Goal: Task Accomplishment & Management: Complete application form

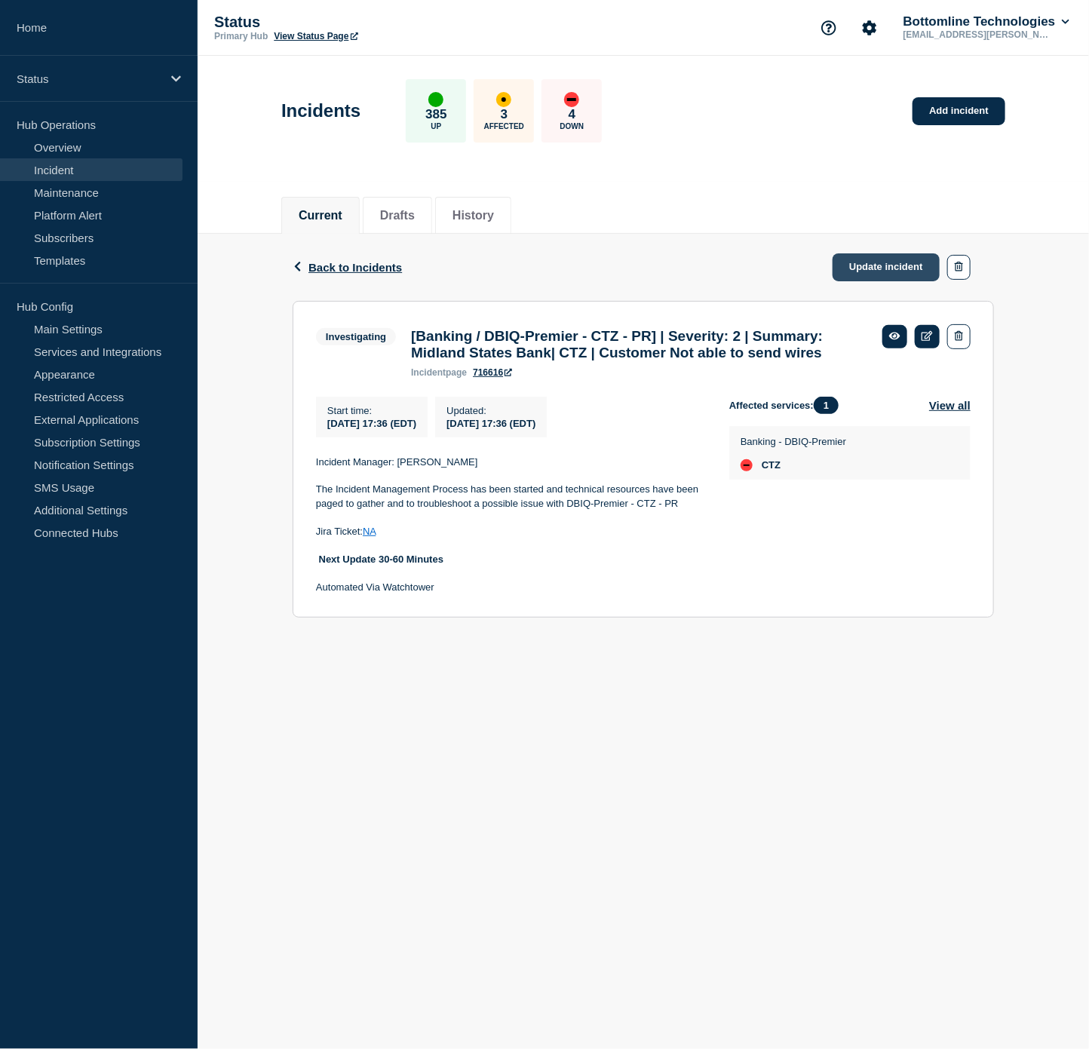
click at [889, 262] on link "Update incident" at bounding box center [886, 267] width 107 height 28
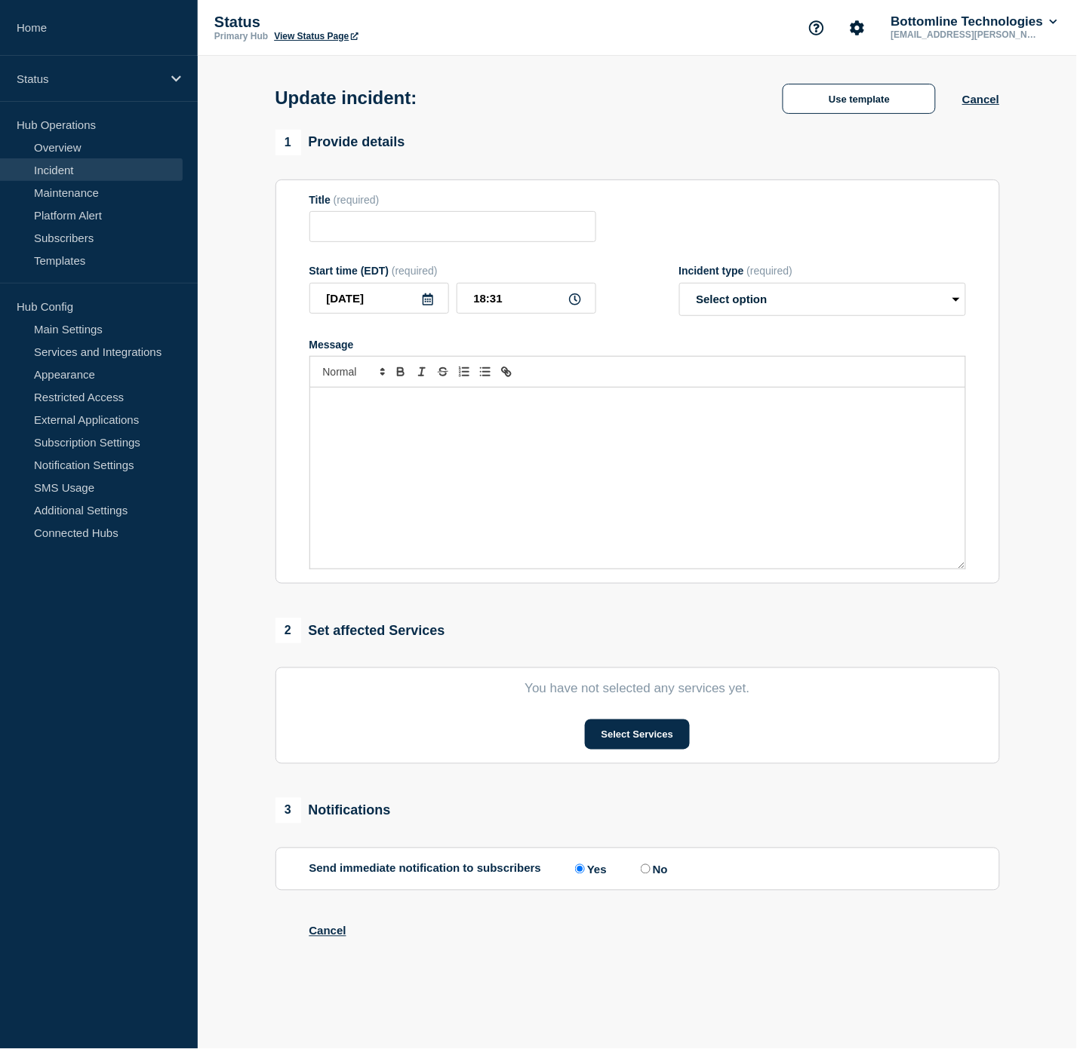
type input "[Banking / DBIQ-Premier - CTZ - PR] | Severity: 2 | Summary: Midland States Ban…"
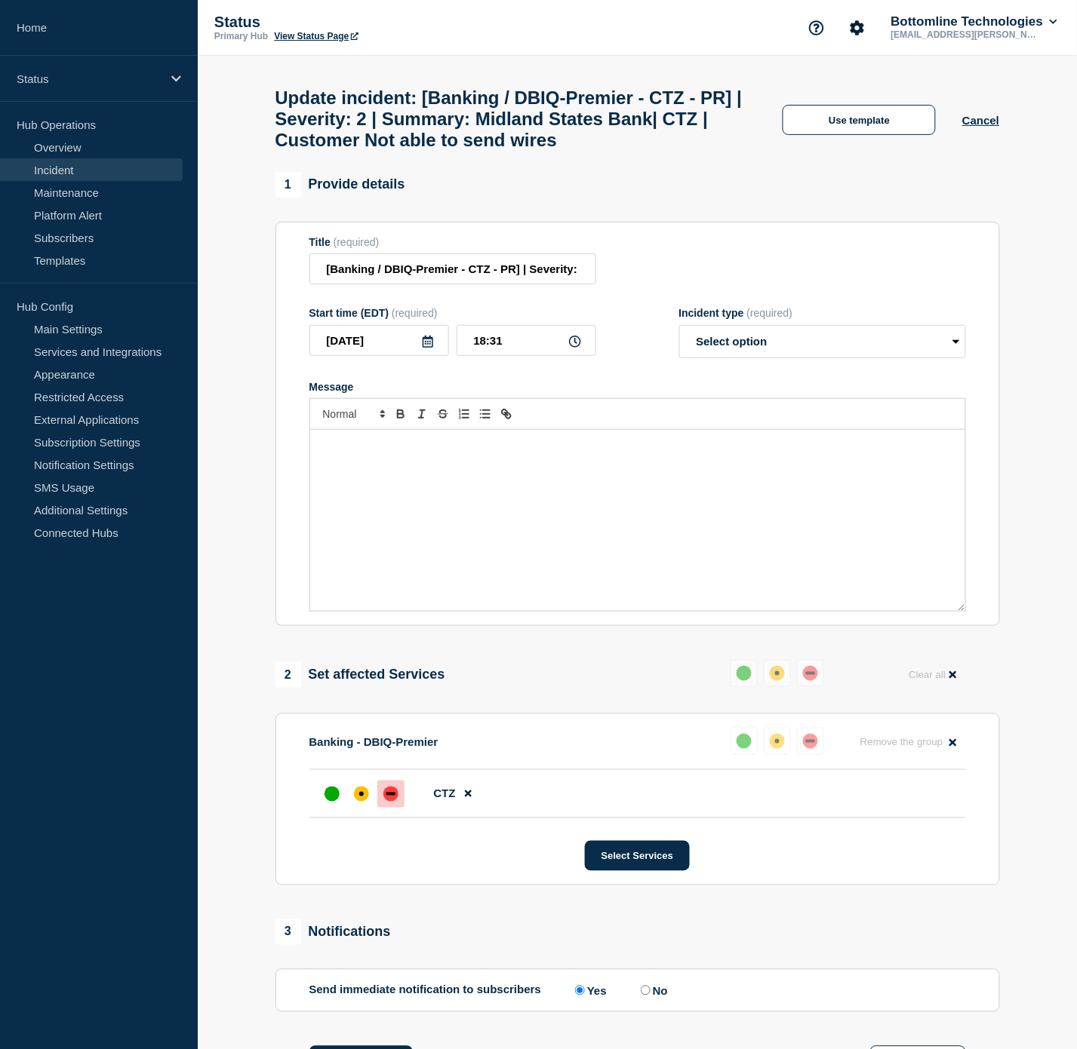
click at [518, 524] on div "Message" at bounding box center [637, 520] width 655 height 181
click at [880, 132] on button "Use template" at bounding box center [858, 120] width 153 height 30
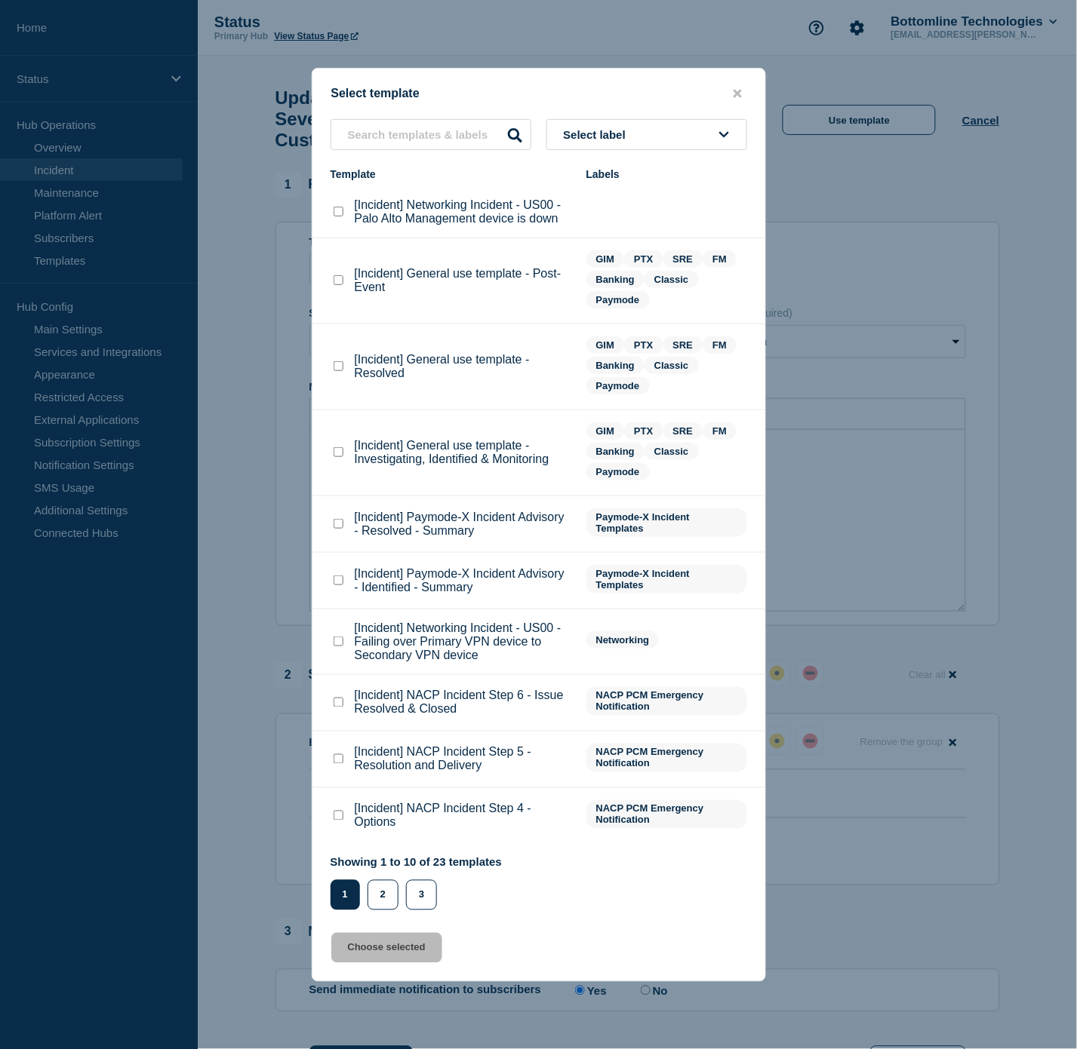
click at [336, 457] on checkbox"] "[Incident] General use template - Investigating, Identified & Monitoring checkb…" at bounding box center [338, 452] width 10 height 10
checkbox checkbox"] "true"
click at [398, 944] on button "Choose selected" at bounding box center [386, 948] width 111 height 30
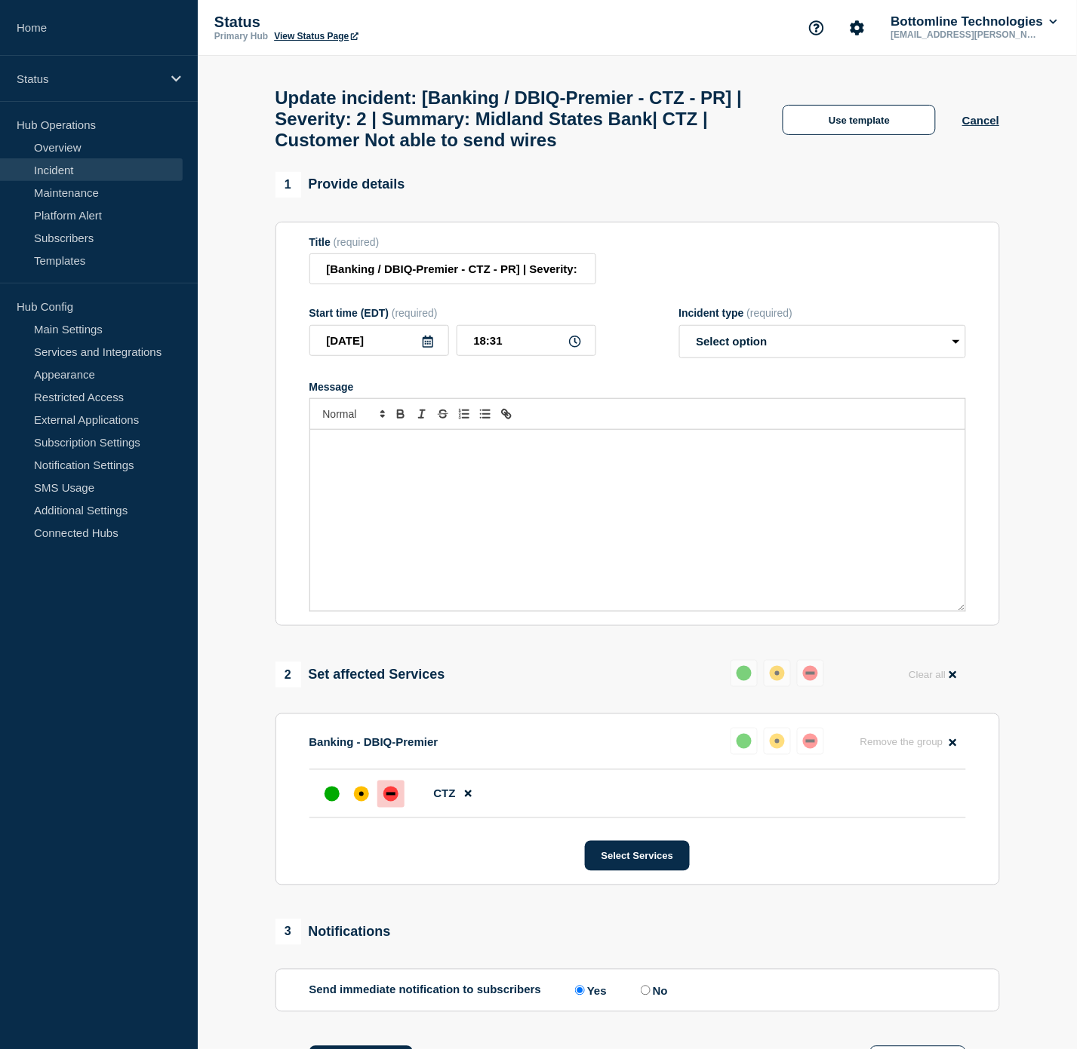
select select "investigating"
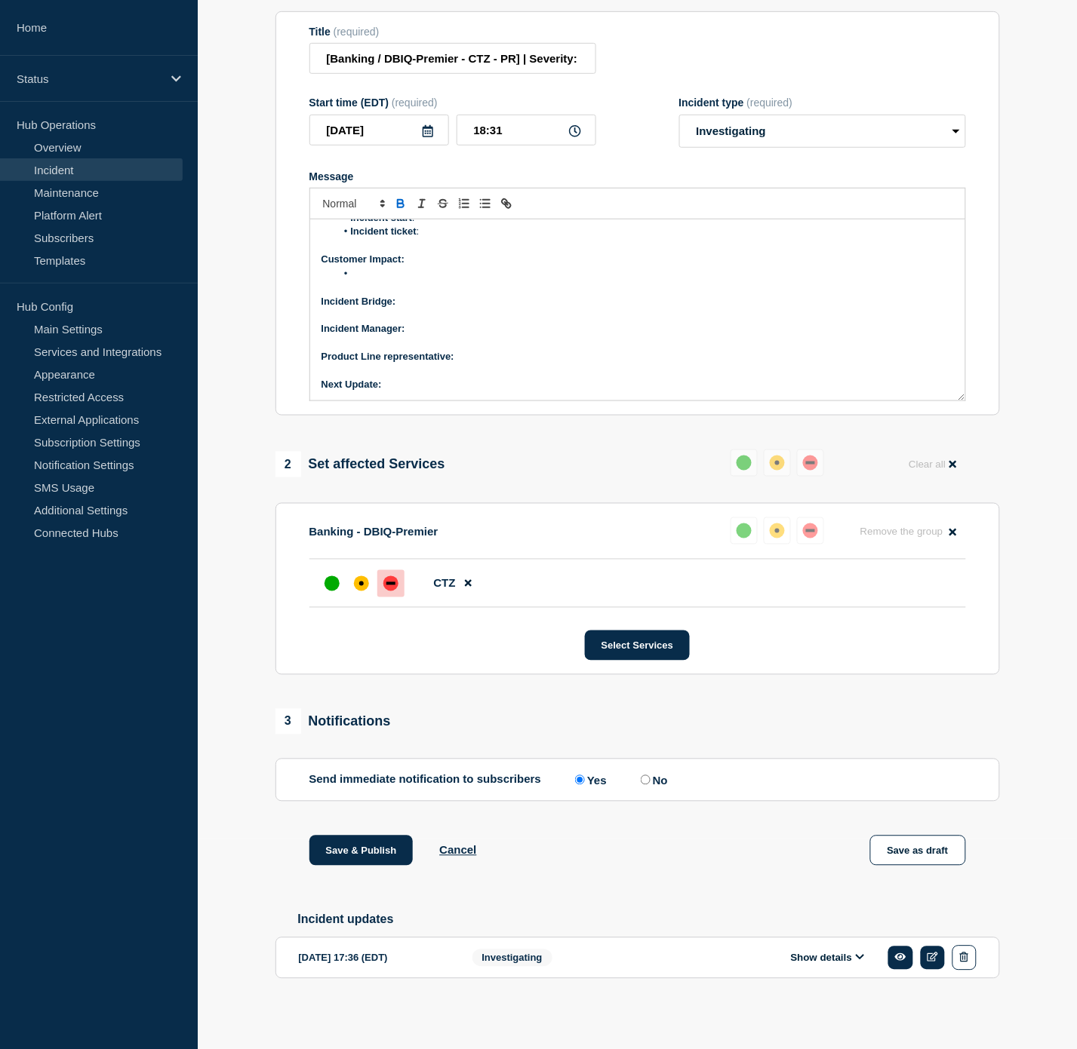
scroll to position [254, 0]
click at [821, 962] on button "Show details" at bounding box center [827, 958] width 83 height 13
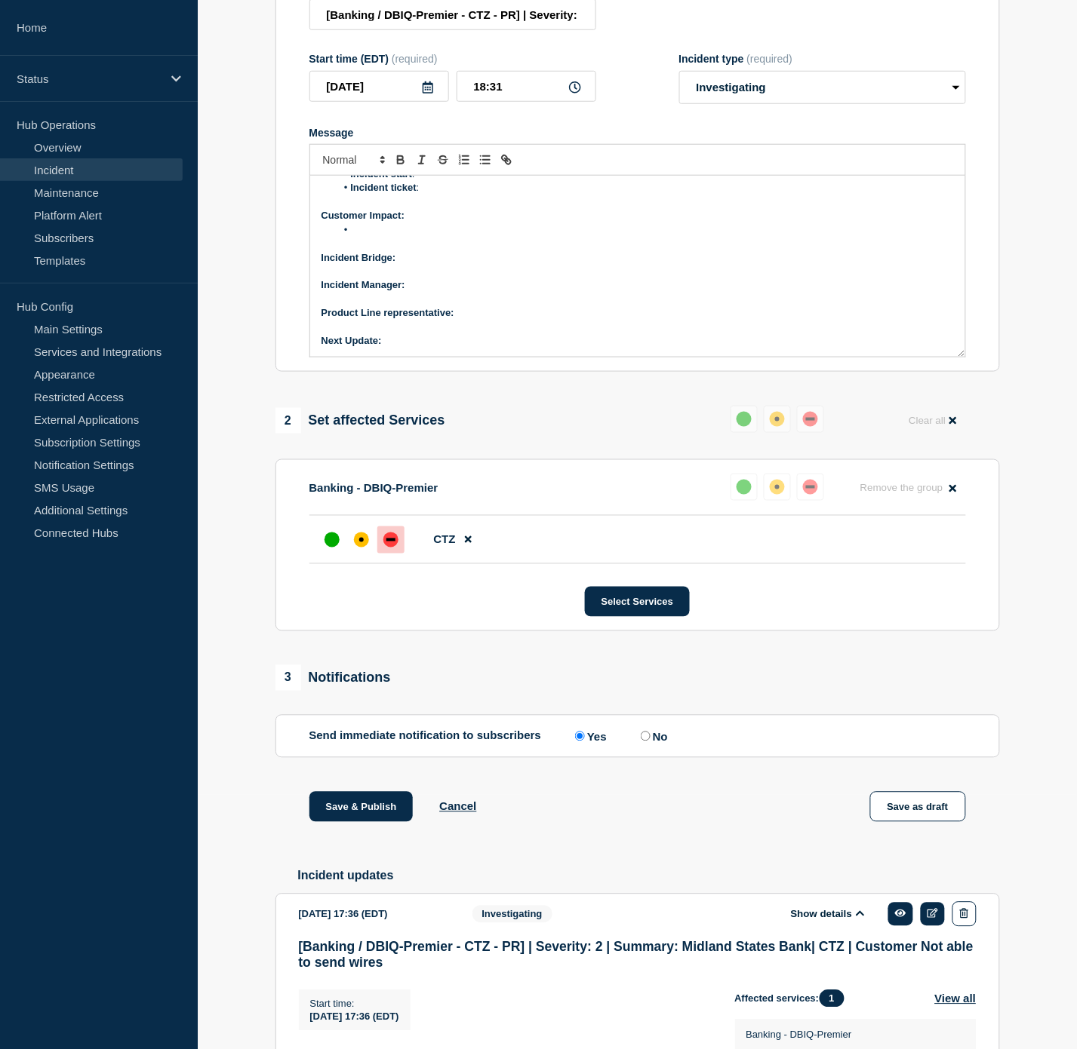
click at [439, 348] on p "Next Update:" at bounding box center [637, 341] width 632 height 14
click at [489, 320] on p "Product Line representative:" at bounding box center [637, 313] width 632 height 14
click at [473, 320] on p "Product Line representative:" at bounding box center [637, 313] width 632 height 14
click at [558, 320] on p "Product Line representative: [PERSON_NAME]" at bounding box center [637, 313] width 632 height 14
drag, startPoint x: 582, startPoint y: 356, endPoint x: 458, endPoint y: 357, distance: 124.5
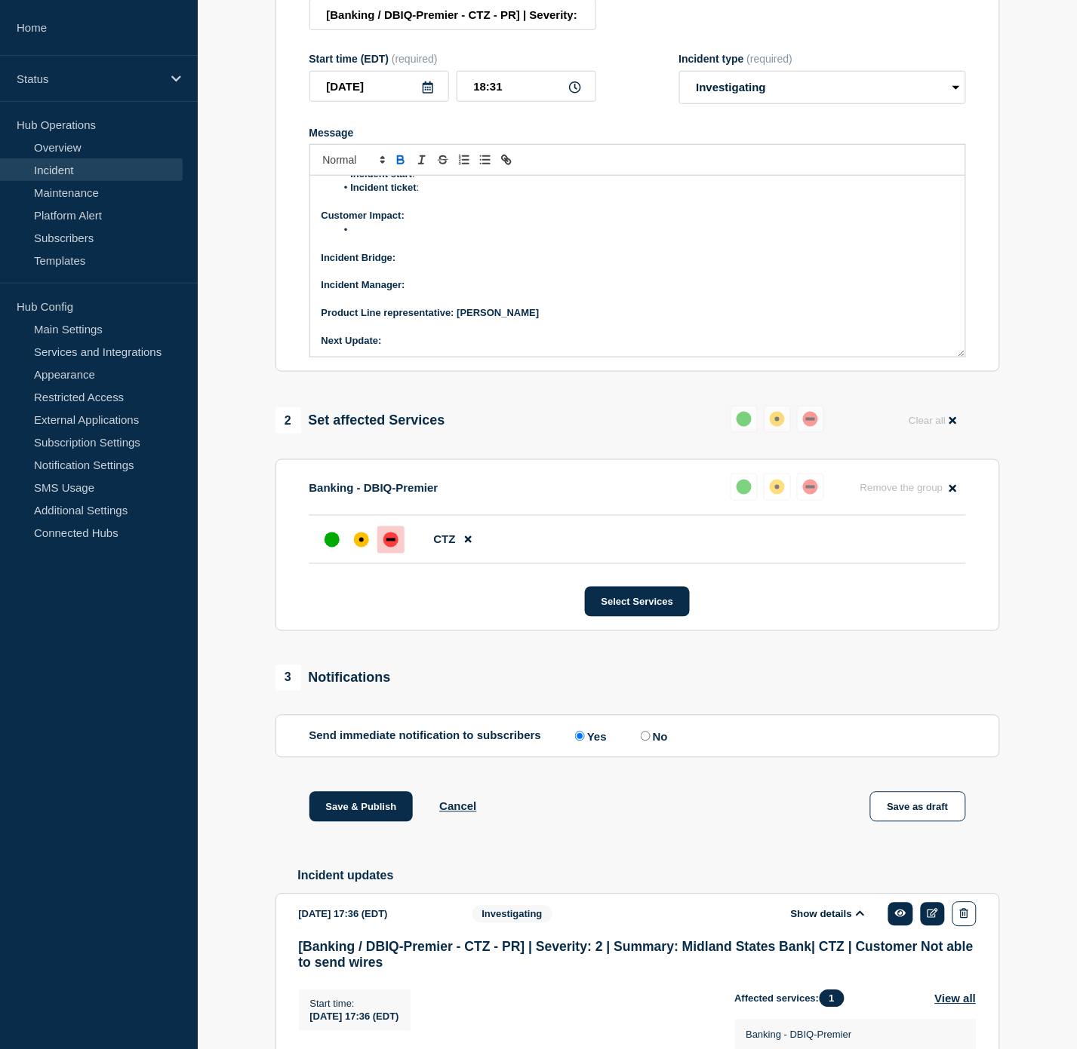
click at [458, 320] on p "Product Line representative: [PERSON_NAME]" at bounding box center [637, 313] width 632 height 14
click at [396, 167] on icon "Toggle bold text" at bounding box center [401, 160] width 14 height 14
click at [431, 292] on p "Incident Manager:" at bounding box center [637, 285] width 632 height 14
drag, startPoint x: 489, startPoint y: 321, endPoint x: 407, endPoint y: 330, distance: 82.0
click at [407, 292] on p "Incident Manager: [PERSON_NAME]" at bounding box center [637, 285] width 632 height 14
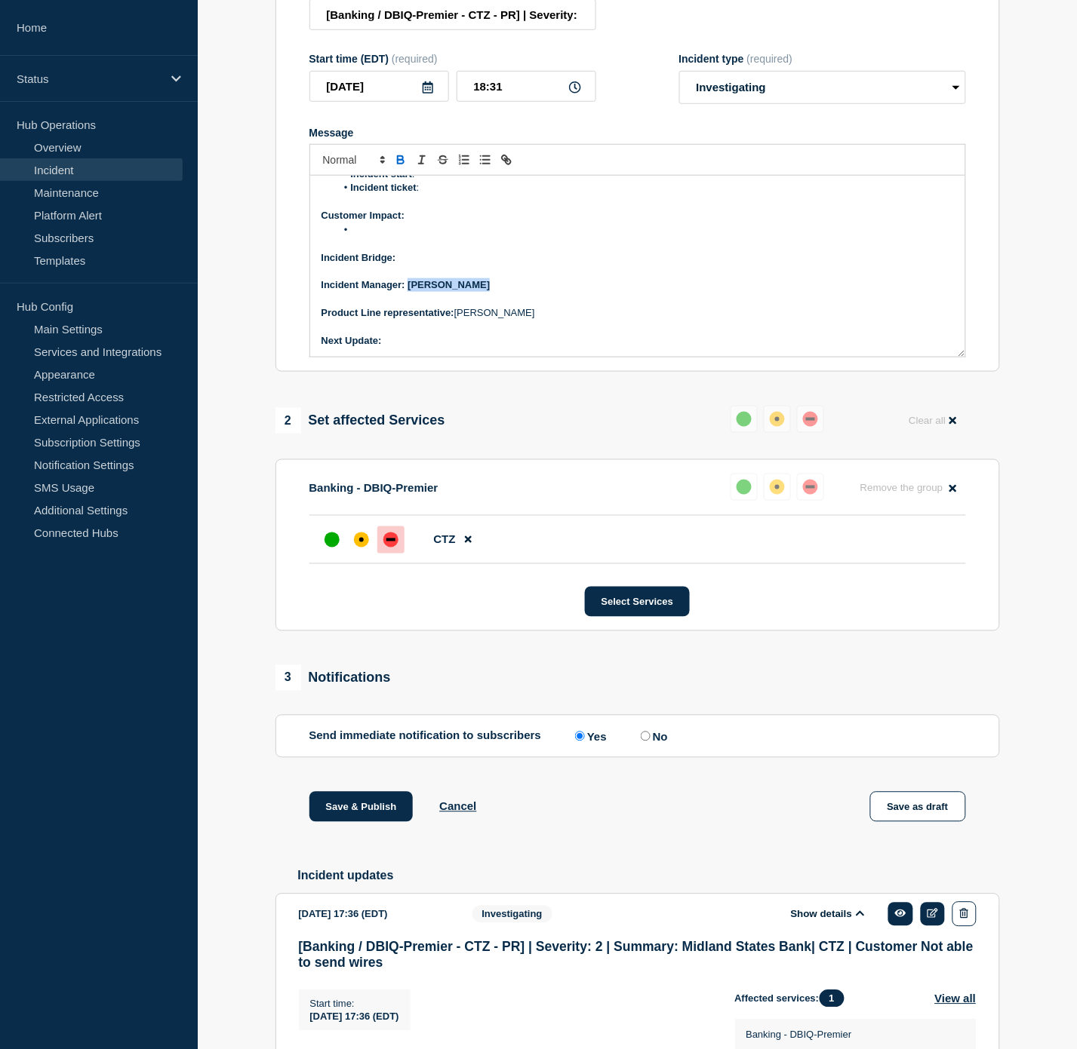
click at [396, 167] on icon "Toggle bold text" at bounding box center [401, 160] width 14 height 14
click at [408, 348] on p "Next Update:" at bounding box center [637, 341] width 632 height 14
click at [442, 265] on p "Incident Bridge:" at bounding box center [637, 258] width 632 height 14
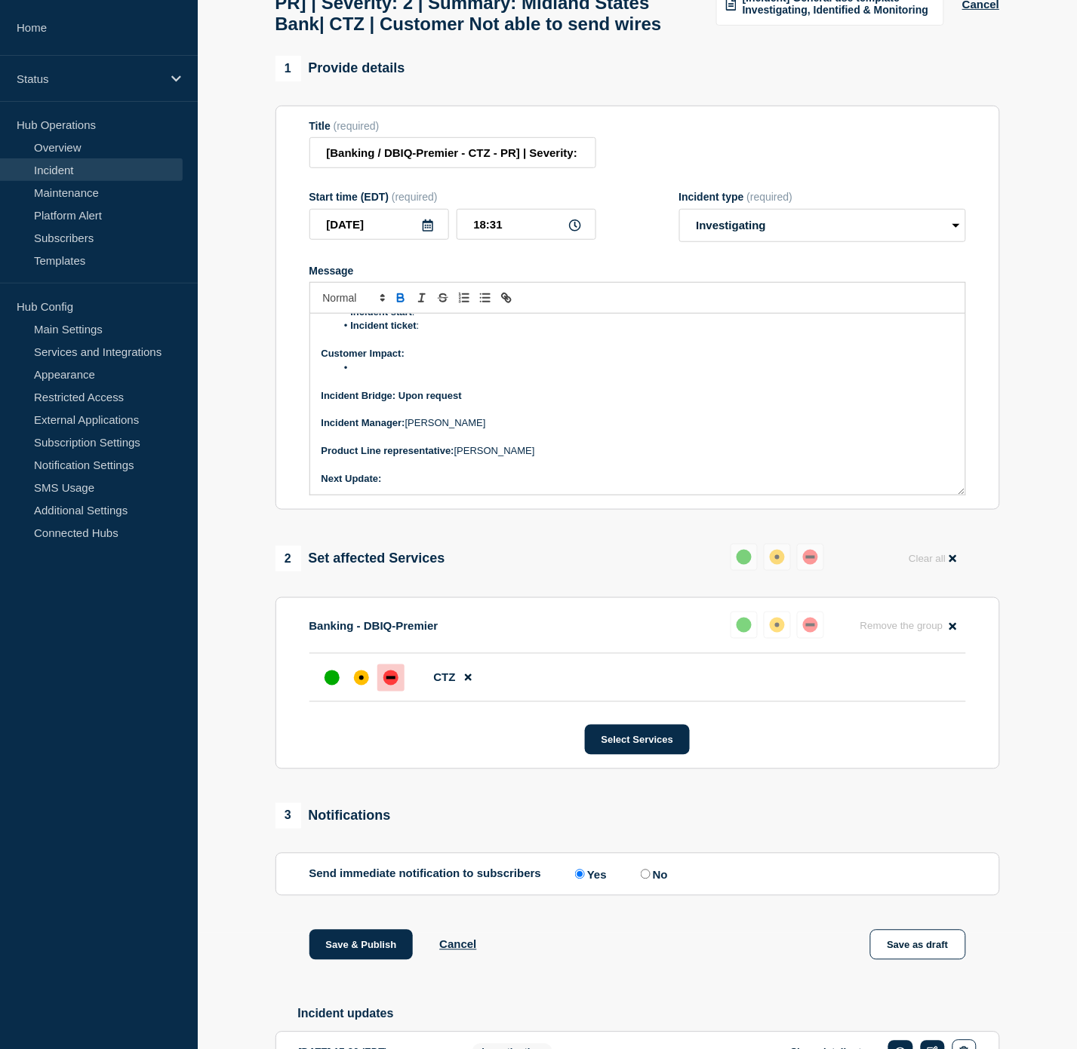
scroll to position [87, 0]
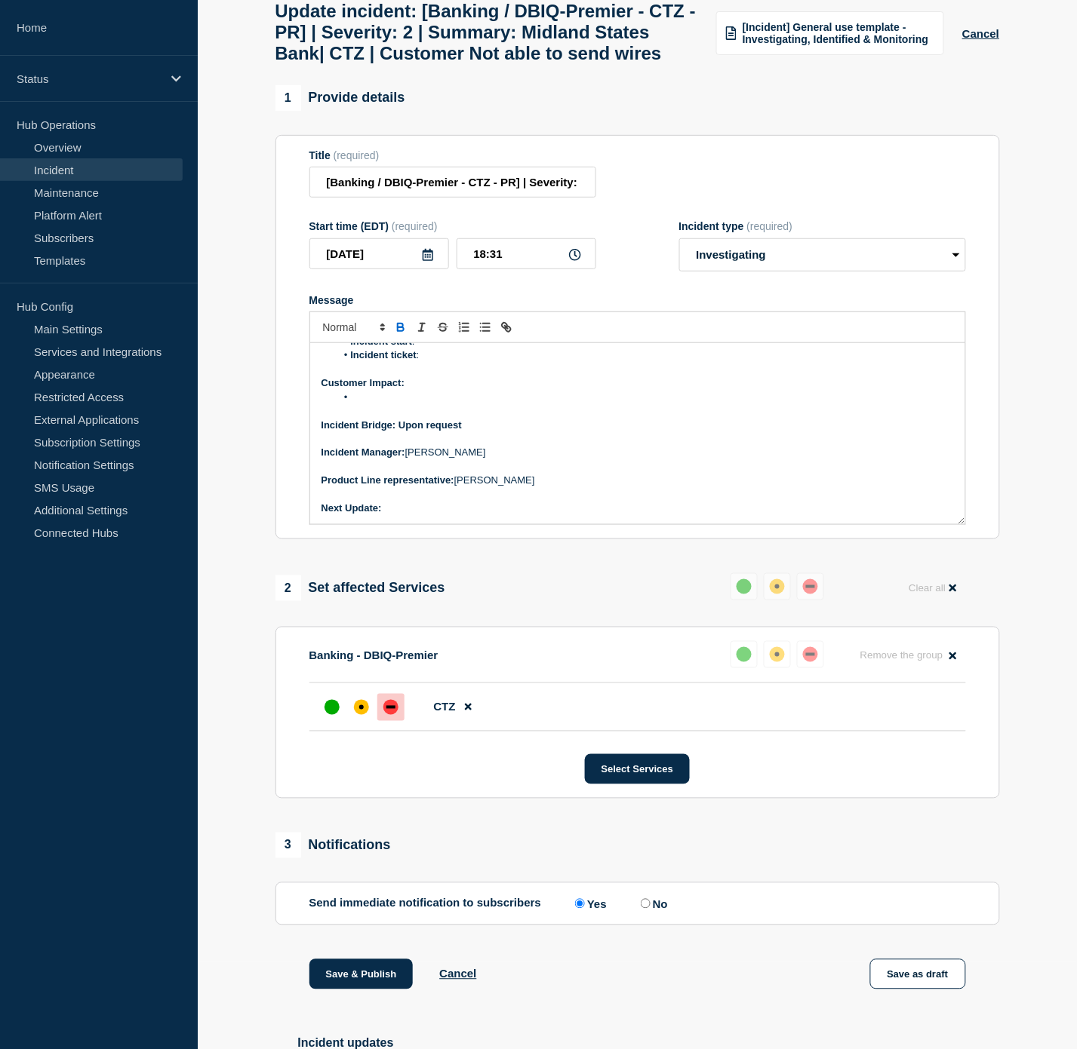
drag, startPoint x: 480, startPoint y: 462, endPoint x: 401, endPoint y: 470, distance: 79.6
click at [401, 432] on p "Incident Bridge: Upon request" at bounding box center [637, 426] width 632 height 14
click at [397, 334] on icon "Toggle bold text" at bounding box center [401, 328] width 14 height 14
click at [486, 432] on p "Incident Bridge: Upon request" at bounding box center [637, 426] width 632 height 14
click at [395, 404] on li "Message" at bounding box center [645, 398] width 618 height 14
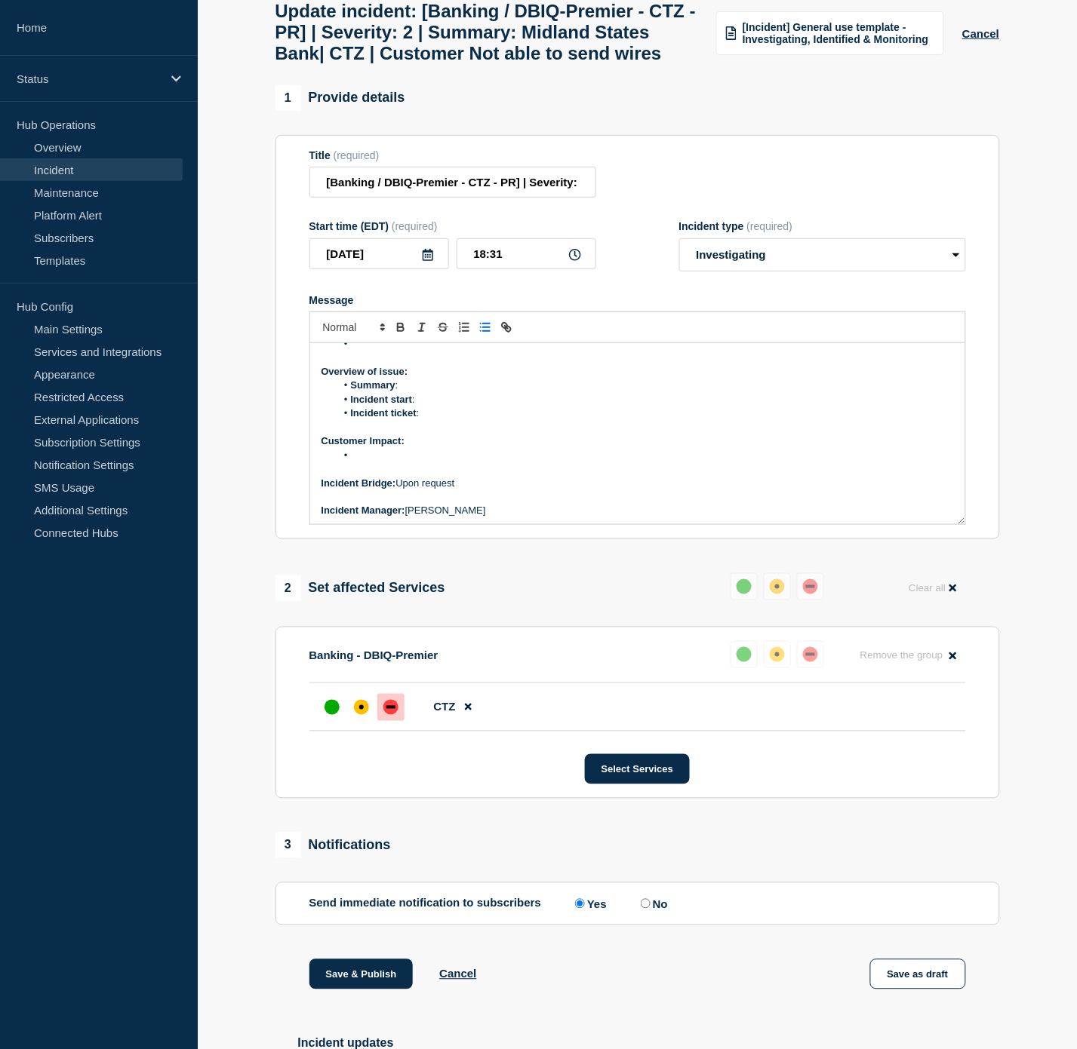
scroll to position [45, 0]
click at [462, 446] on li "Incident ticket :" at bounding box center [645, 439] width 618 height 14
click at [436, 418] on li "Summary :" at bounding box center [645, 411] width 618 height 14
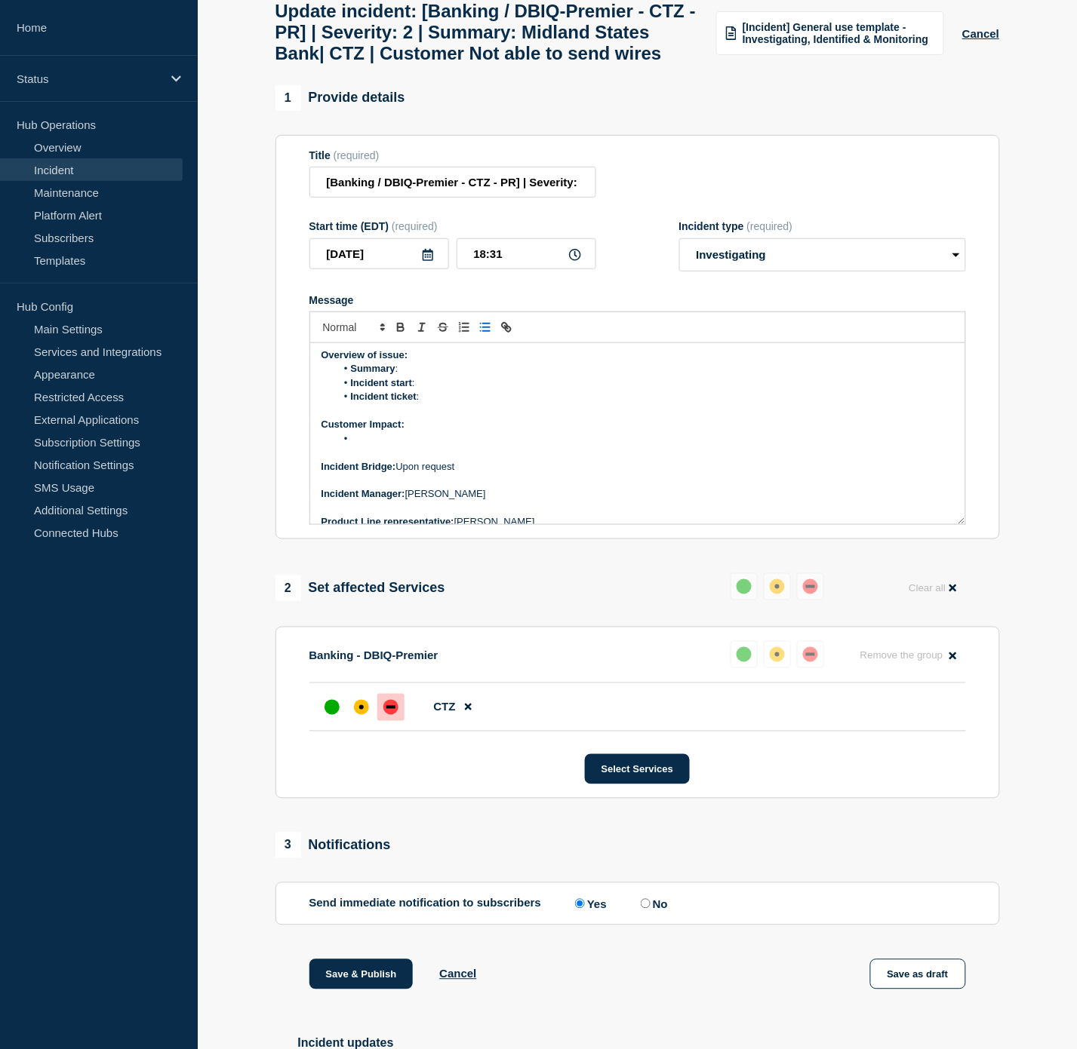
scroll to position [129, 0]
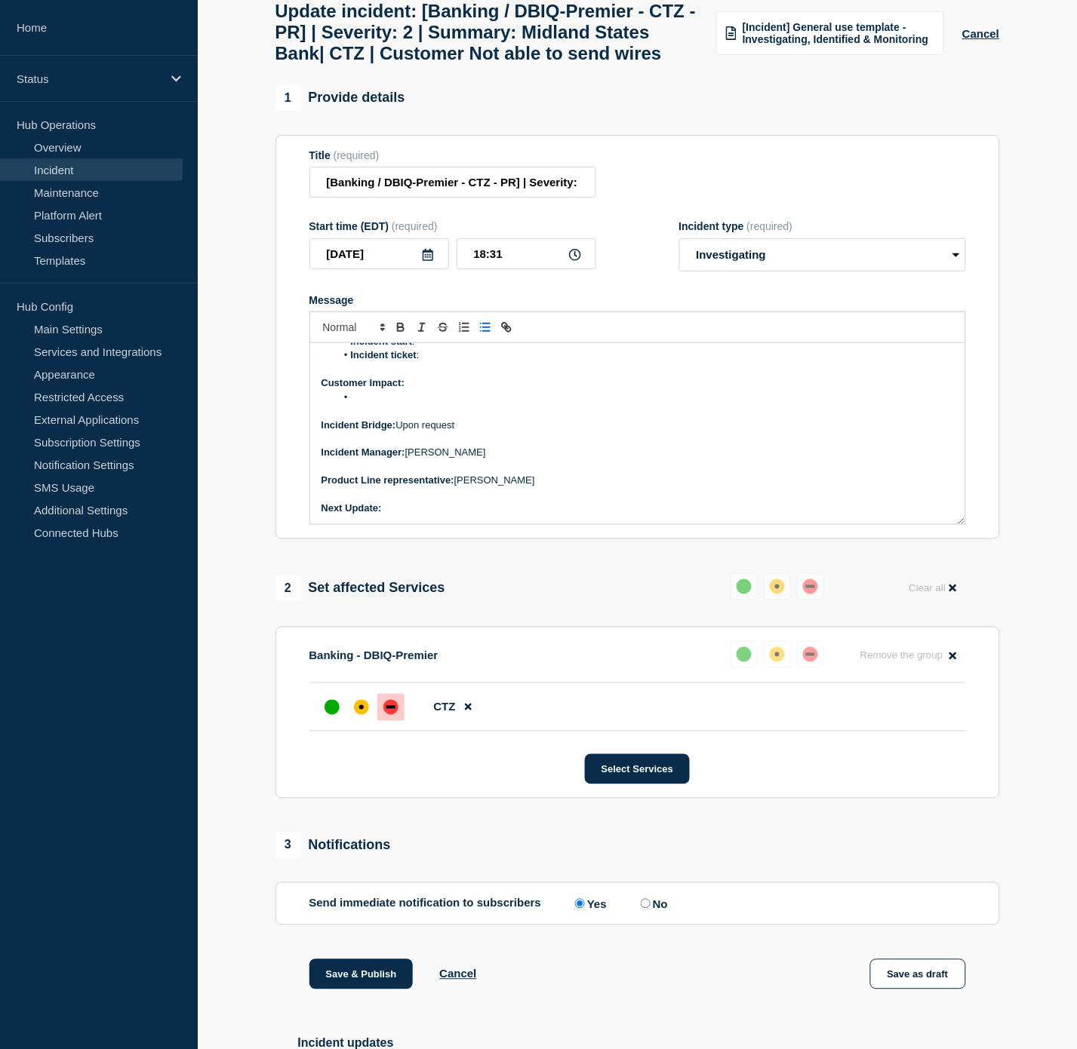
click at [421, 515] on p "Next Update:" at bounding box center [637, 509] width 632 height 14
click at [456, 515] on p "Next Update:" at bounding box center [637, 509] width 632 height 14
click at [447, 404] on li "Message" at bounding box center [645, 398] width 618 height 14
click at [431, 515] on p "Next Update:" at bounding box center [637, 509] width 632 height 14
click at [493, 432] on p "Incident Bridge: Upon request" at bounding box center [637, 426] width 632 height 14
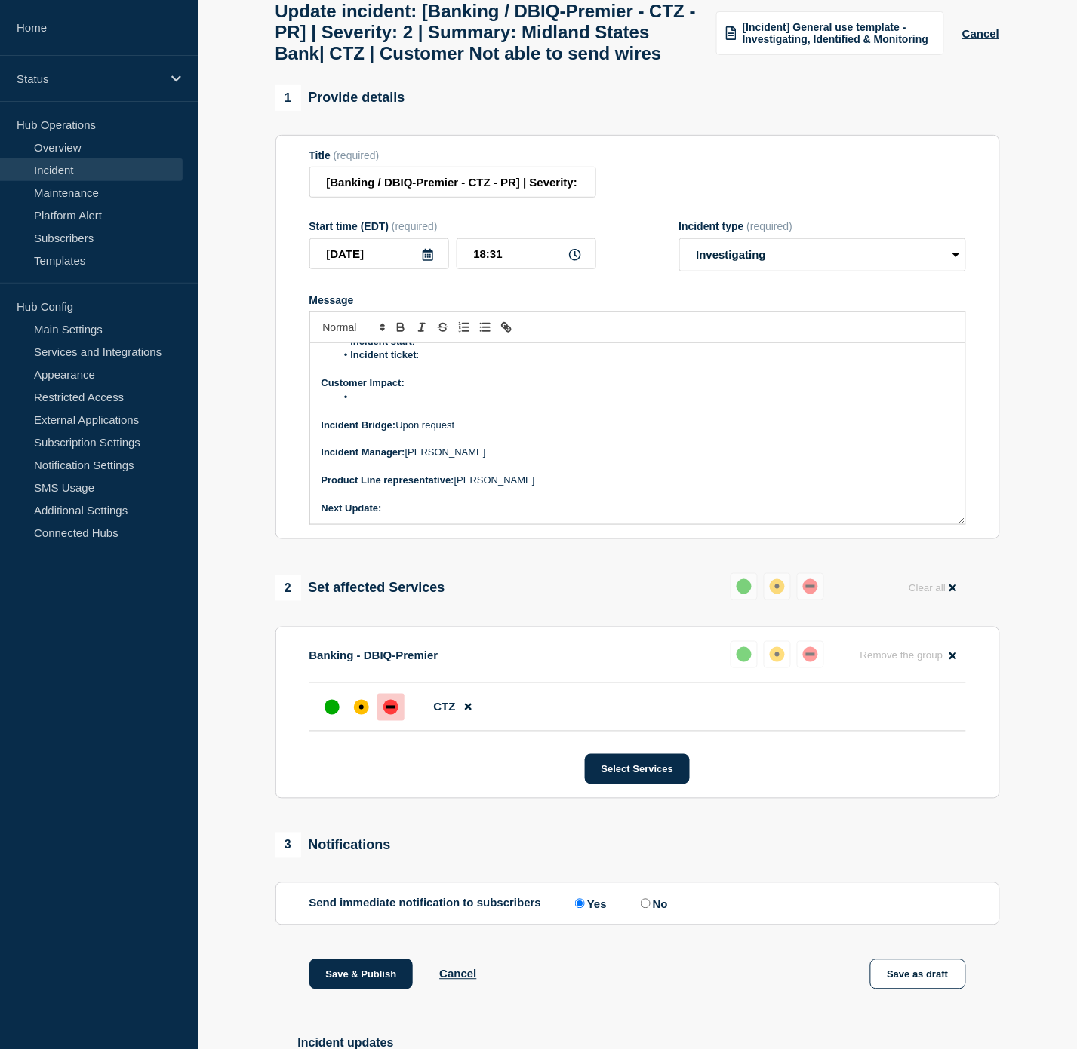
click at [484, 515] on p "Next Update:" at bounding box center [637, 509] width 632 height 14
click at [428, 515] on p "Next Update:" at bounding box center [637, 509] width 632 height 14
click at [495, 432] on p "Incident Bridge: Upon request" at bounding box center [637, 426] width 632 height 14
click at [383, 418] on p "Message" at bounding box center [637, 411] width 632 height 14
click at [380, 404] on li "Message" at bounding box center [645, 398] width 618 height 14
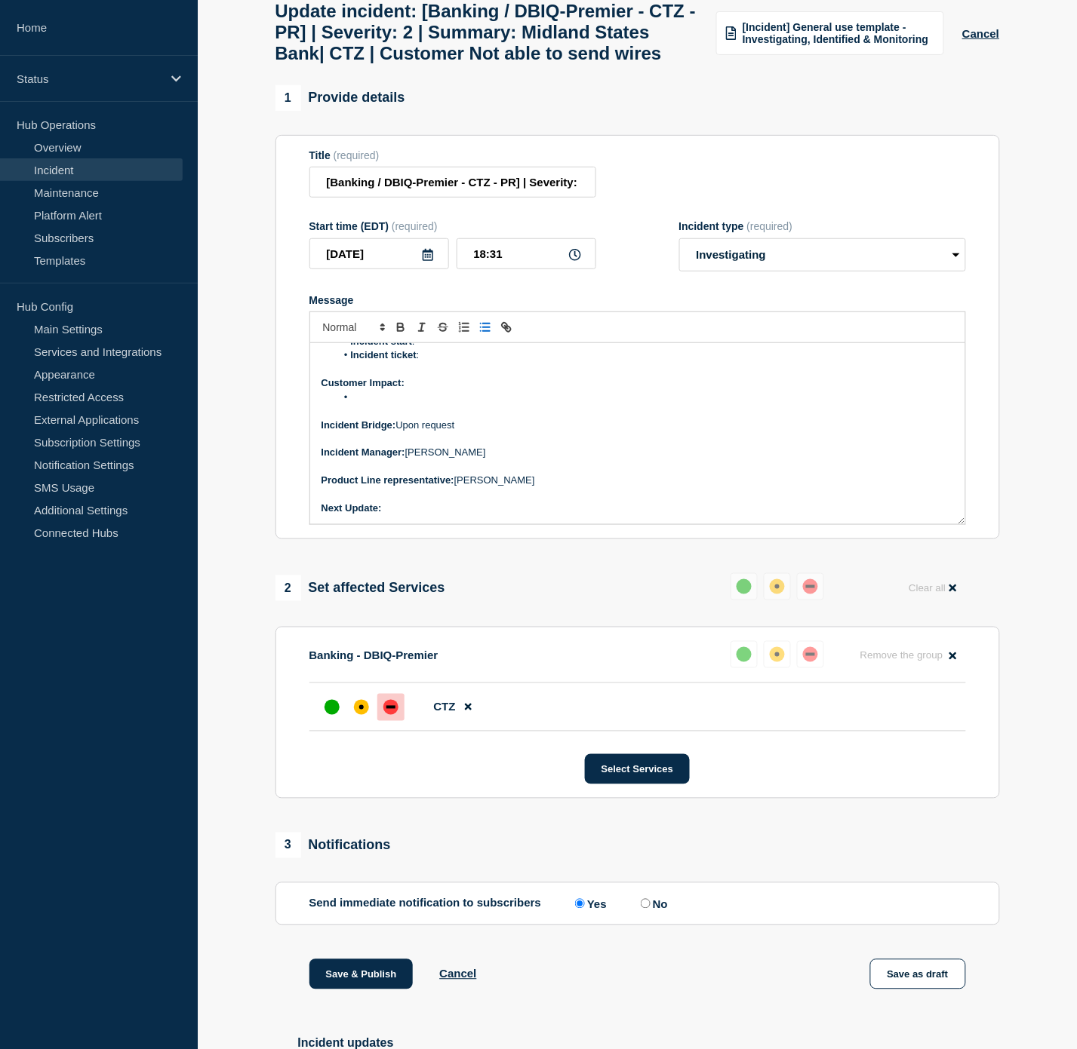
scroll to position [45, 0]
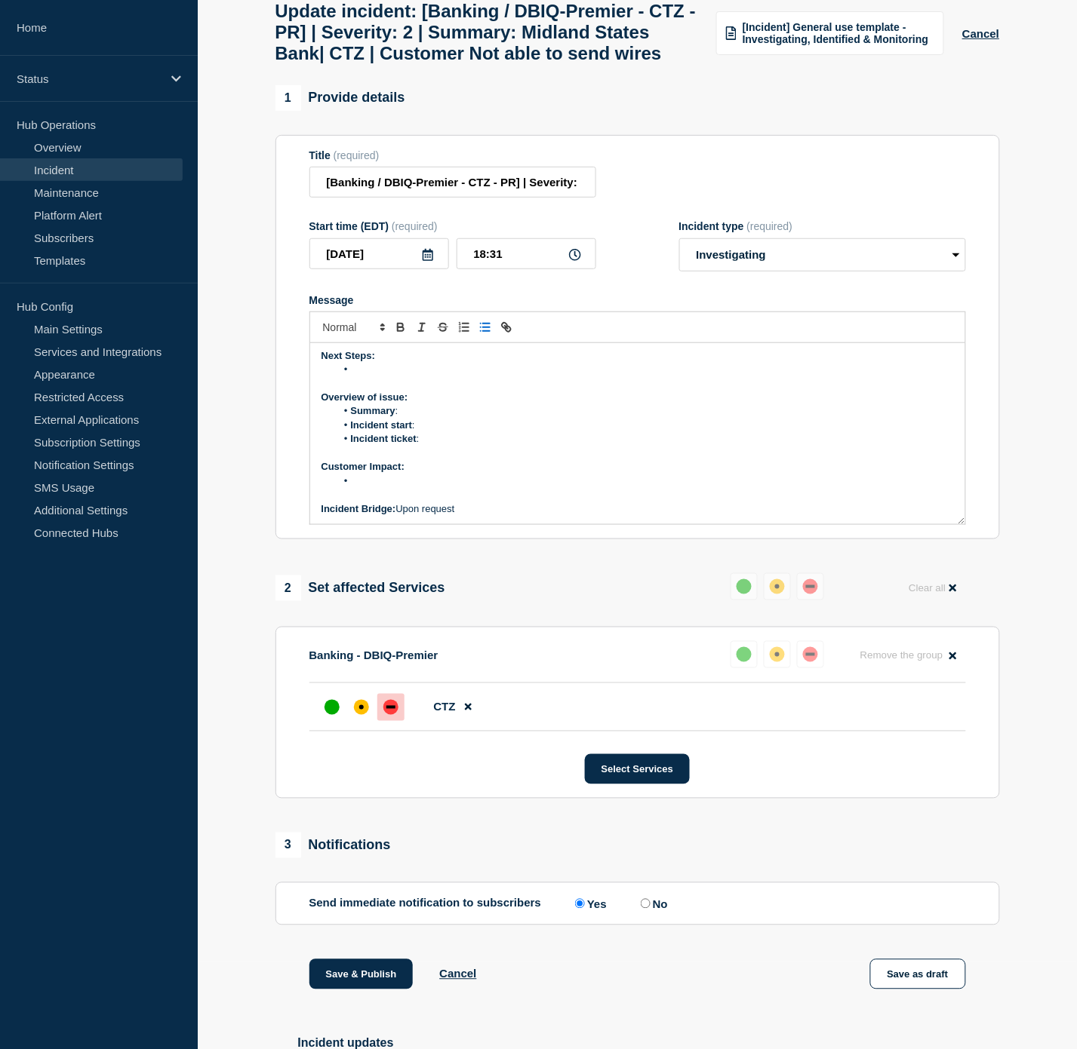
click at [445, 460] on p "Message" at bounding box center [637, 454] width 632 height 14
click at [447, 446] on li "Incident ticket :" at bounding box center [645, 439] width 618 height 14
click at [474, 446] on li "Incident ticket : WT-" at bounding box center [645, 439] width 618 height 14
click at [730, 272] on select "Select option Investigating Identified Monitoring Resolved" at bounding box center [822, 254] width 287 height 33
select select "monitoring"
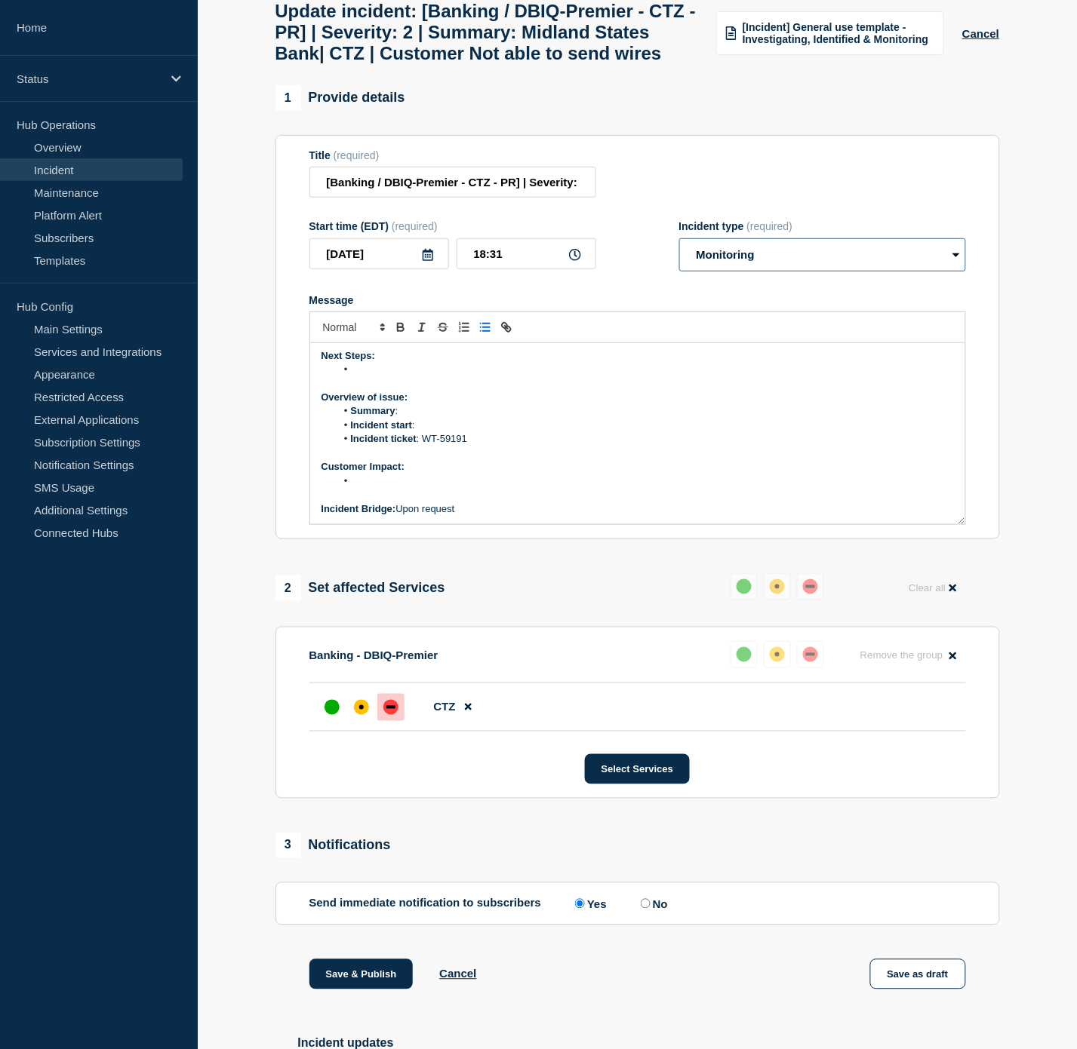
click at [679, 272] on select "Select option Investigating Identified Monitoring Resolved" at bounding box center [822, 254] width 287 height 33
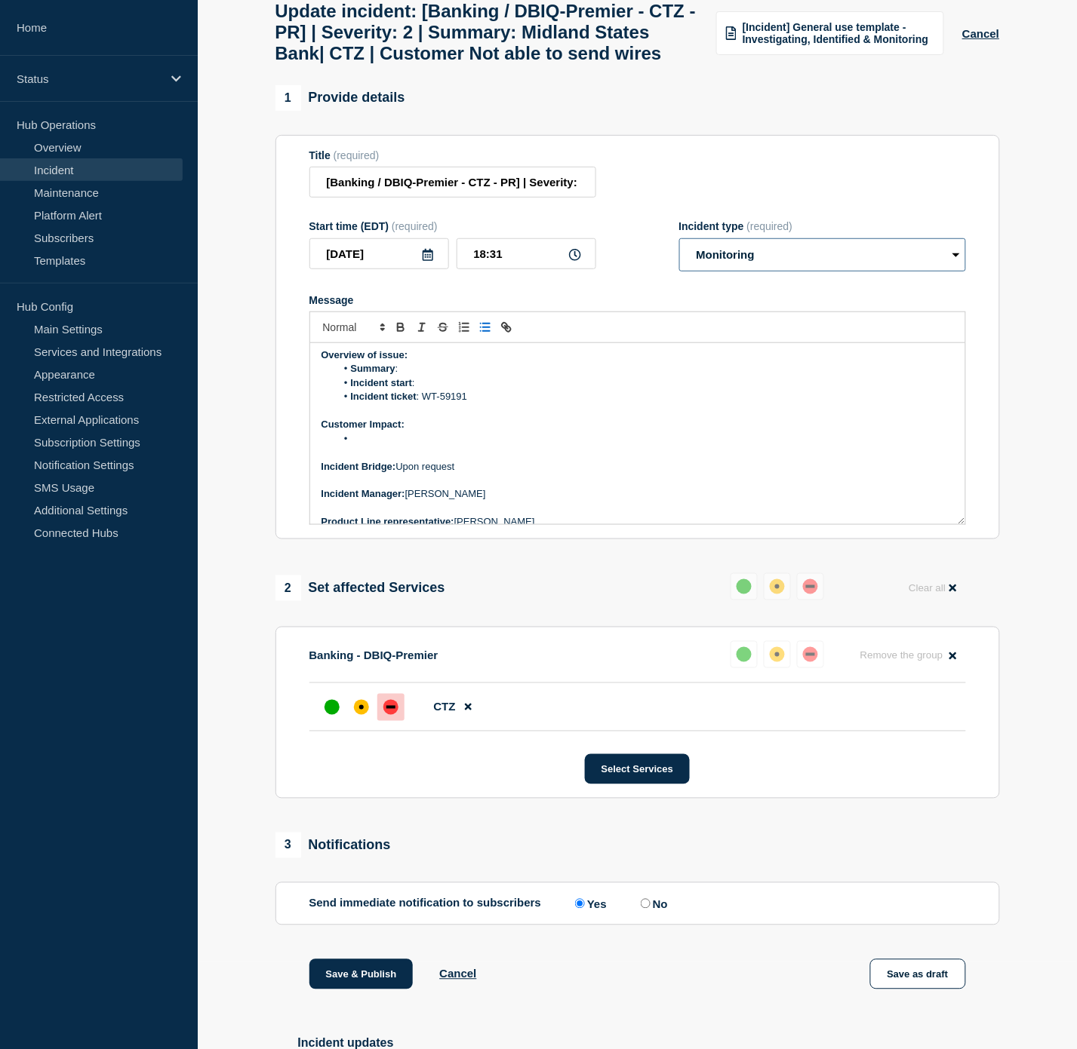
scroll to position [129, 0]
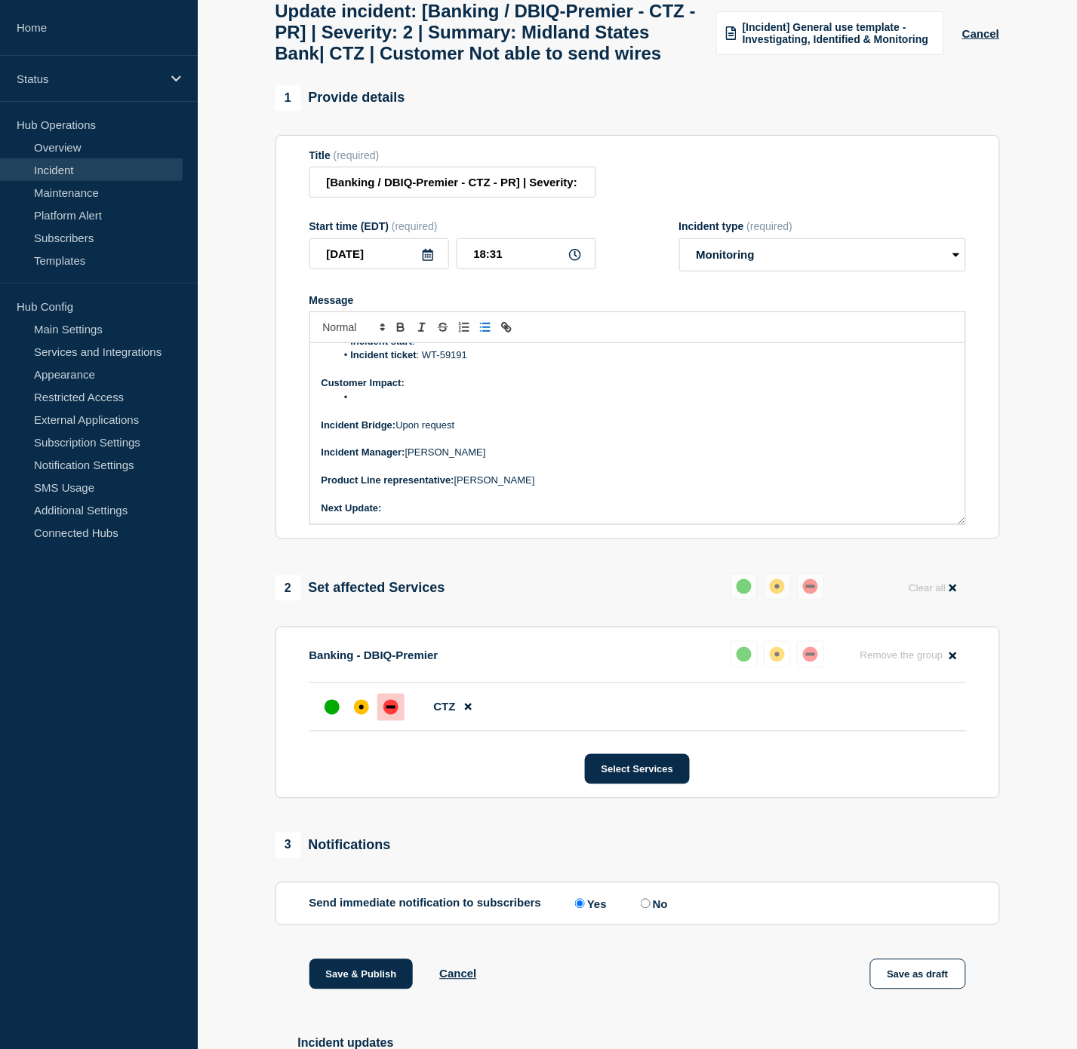
click at [426, 515] on p "Next Update:" at bounding box center [637, 509] width 632 height 14
drag, startPoint x: 592, startPoint y: 545, endPoint x: 387, endPoint y: 545, distance: 205.2
click at [387, 515] on p "Next Update: Upon customer confirmation of resolution" at bounding box center [637, 509] width 632 height 14
click at [396, 334] on icon "Toggle bold text" at bounding box center [401, 328] width 14 height 14
click at [479, 459] on p "Incident Manager: [PERSON_NAME]" at bounding box center [637, 453] width 632 height 14
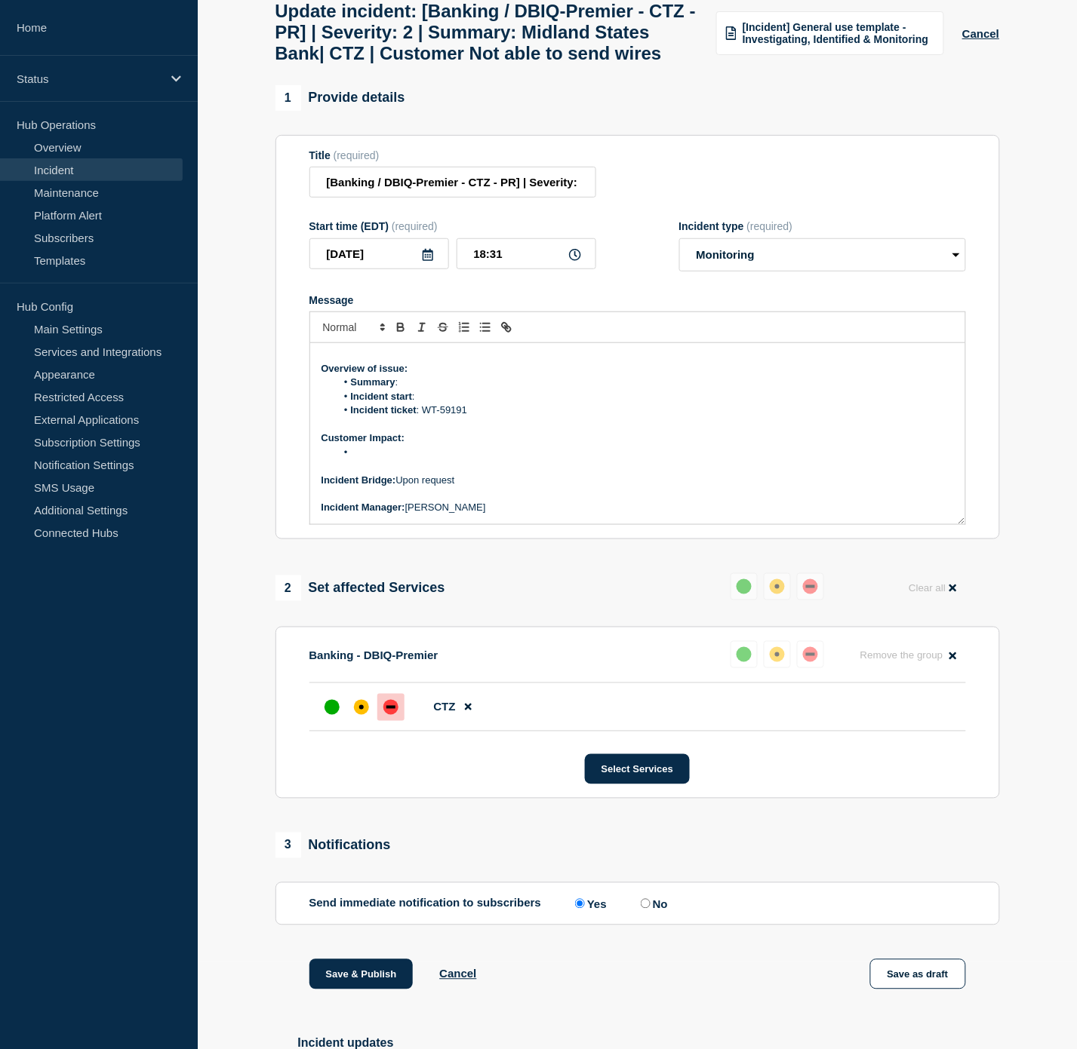
scroll to position [45, 0]
click at [454, 432] on li "Incident start :" at bounding box center [645, 426] width 618 height 14
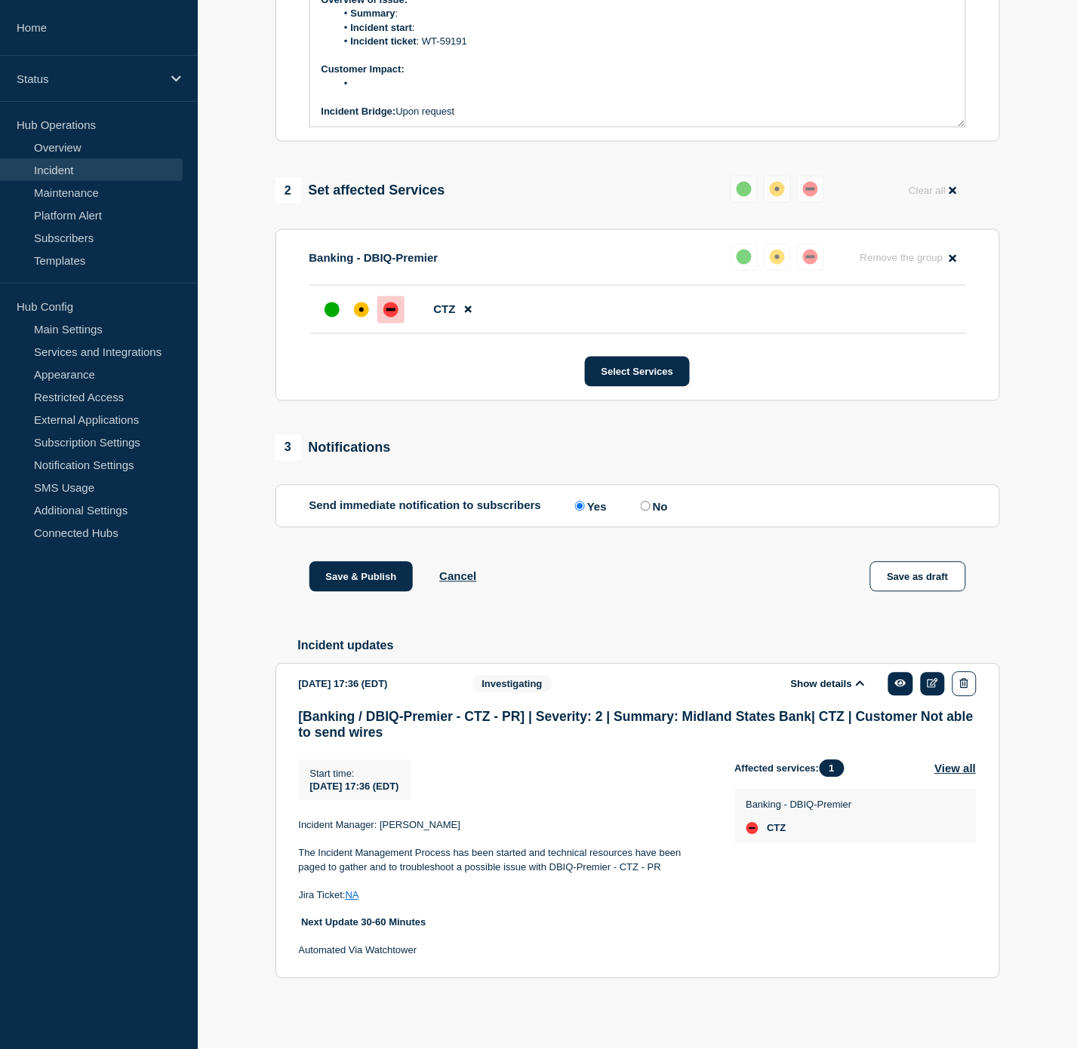
scroll to position [110, 0]
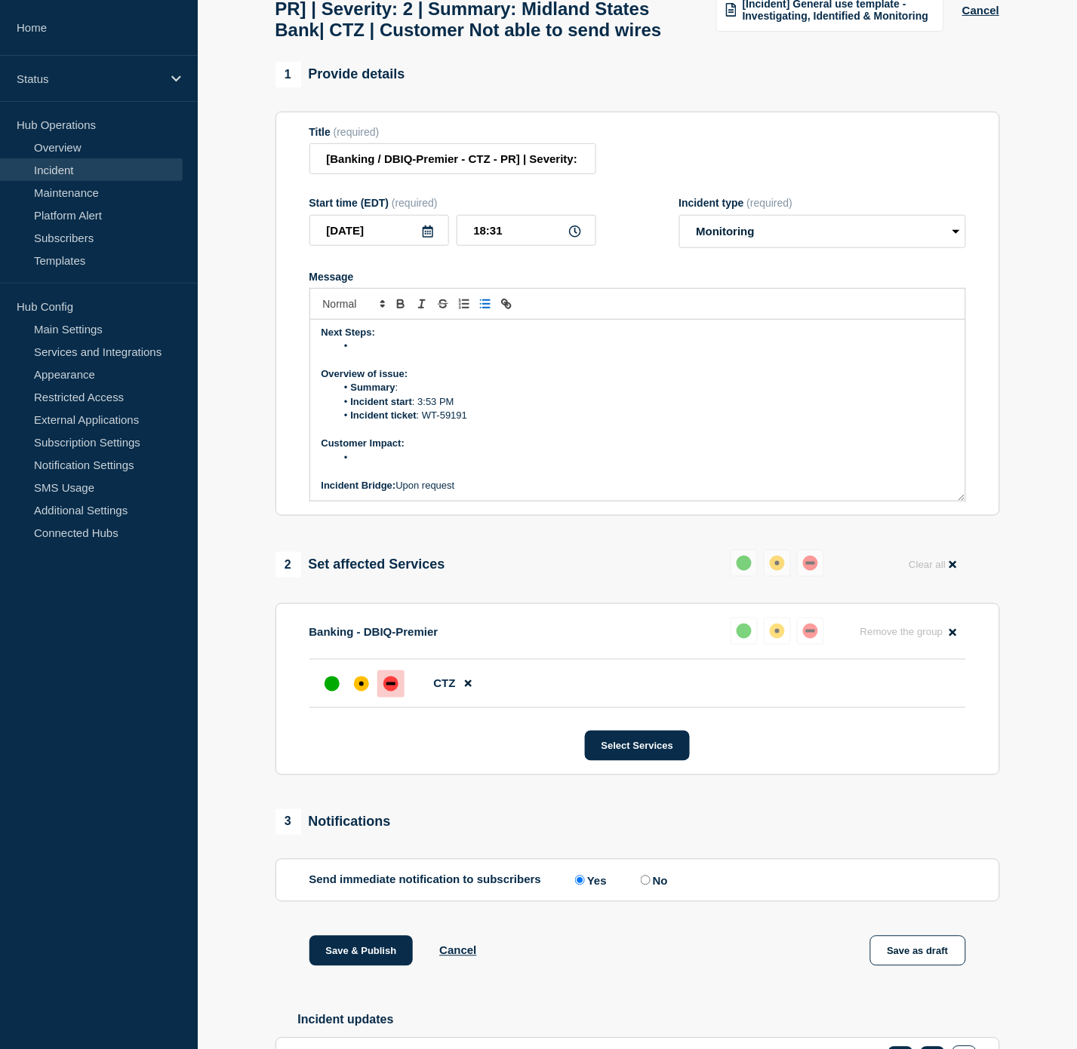
click at [412, 381] on p "Overview of issue:" at bounding box center [637, 374] width 632 height 14
click at [416, 395] on li "Summary :" at bounding box center [645, 388] width 618 height 14
click at [426, 450] on p "Customer Impact:" at bounding box center [637, 444] width 632 height 14
click at [416, 465] on li "Message" at bounding box center [645, 458] width 618 height 14
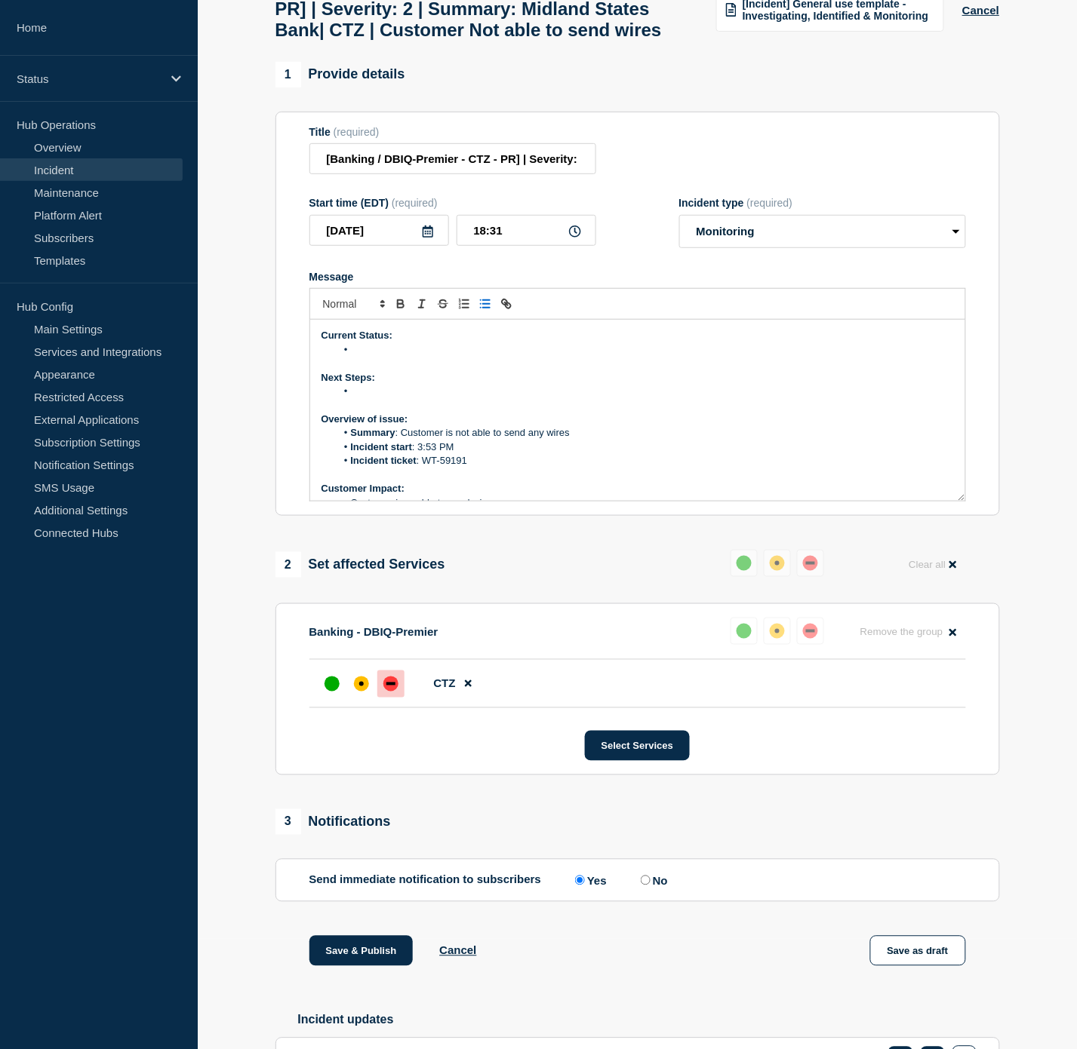
click at [401, 398] on li "Message" at bounding box center [645, 392] width 618 height 14
click at [401, 357] on li "Message" at bounding box center [645, 350] width 618 height 14
click at [589, 398] on li "Bottomline is awaiting confirmation from the bank." at bounding box center [645, 392] width 618 height 14
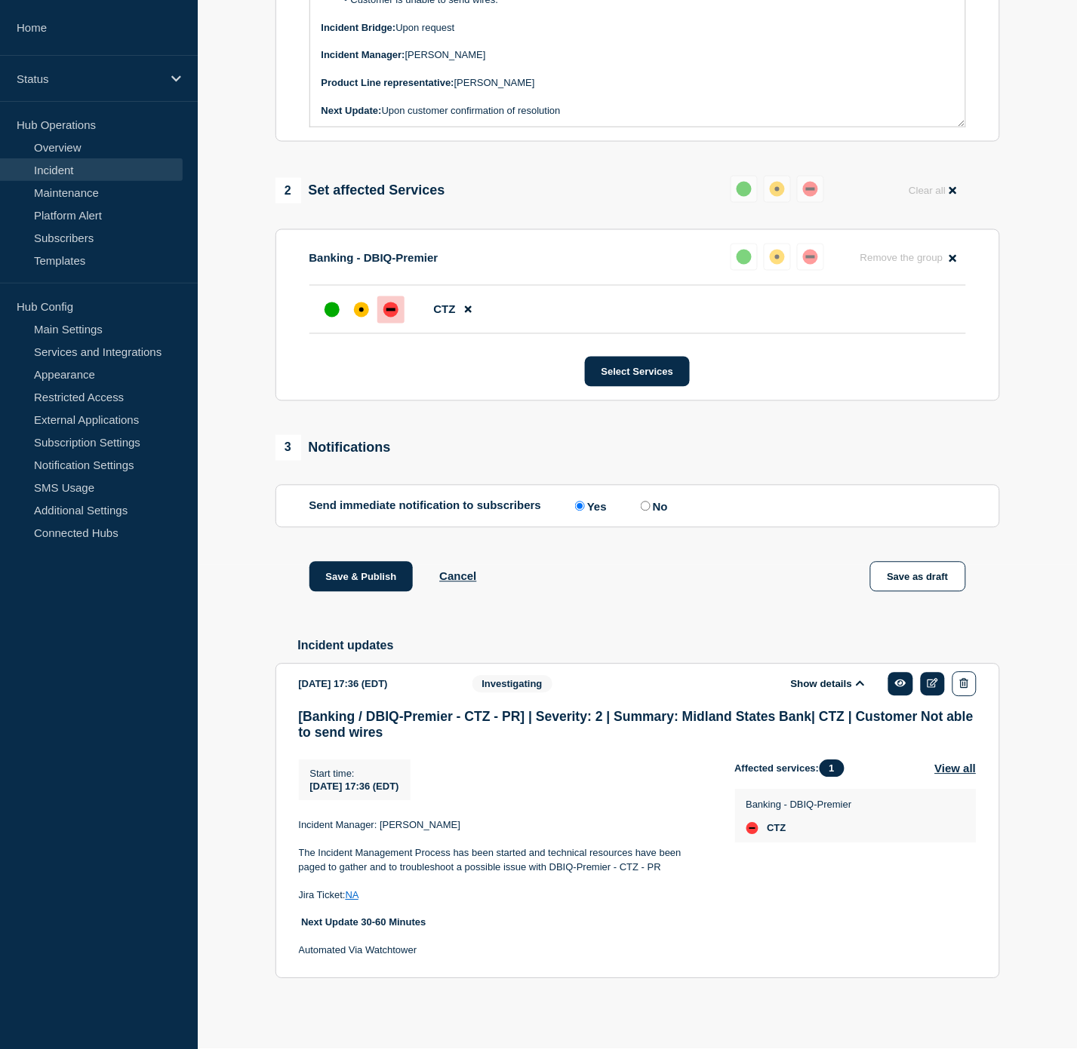
scroll to position [530, 0]
click at [382, 570] on button "Save & Publish" at bounding box center [361, 577] width 104 height 30
